Goal: Find specific page/section: Find specific page/section

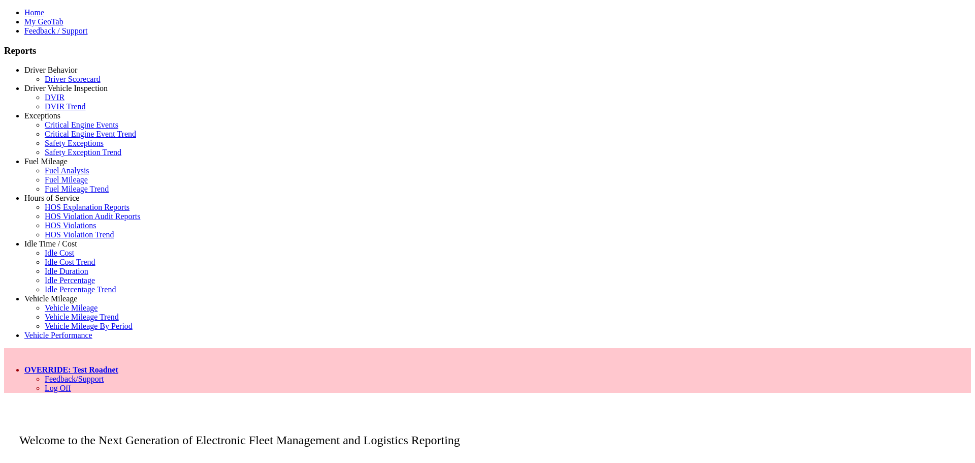
click at [52, 248] on link "Idle Time / Cost" at bounding box center [50, 243] width 53 height 9
click at [58, 293] on link "Idle Percentage Trend" at bounding box center [80, 289] width 71 height 9
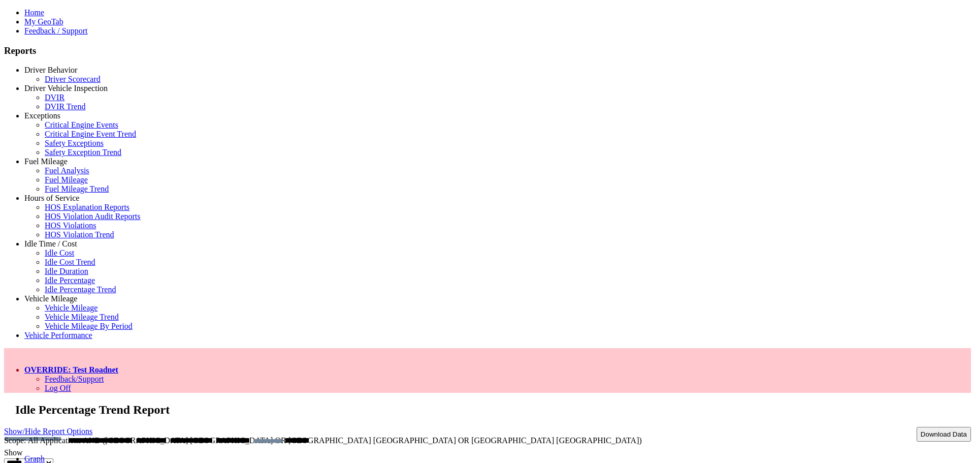
click at [40, 462] on link "Data" at bounding box center [31, 467] width 15 height 9
click at [45, 454] on link "Graph" at bounding box center [34, 458] width 20 height 9
click at [92, 424] on link "Show/Hide Report Options" at bounding box center [48, 431] width 88 height 14
